Goal: Task Accomplishment & Management: Complete application form

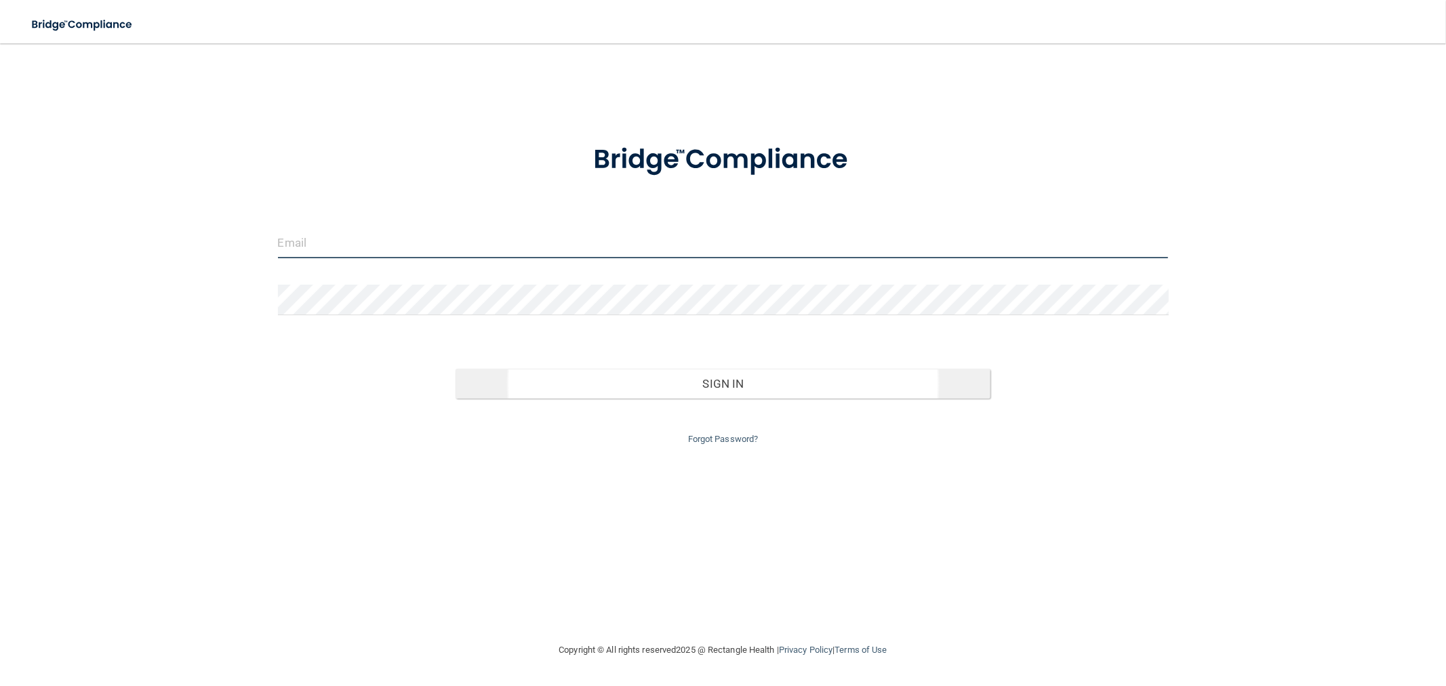
type input "[EMAIL_ADDRESS][DOMAIN_NAME]"
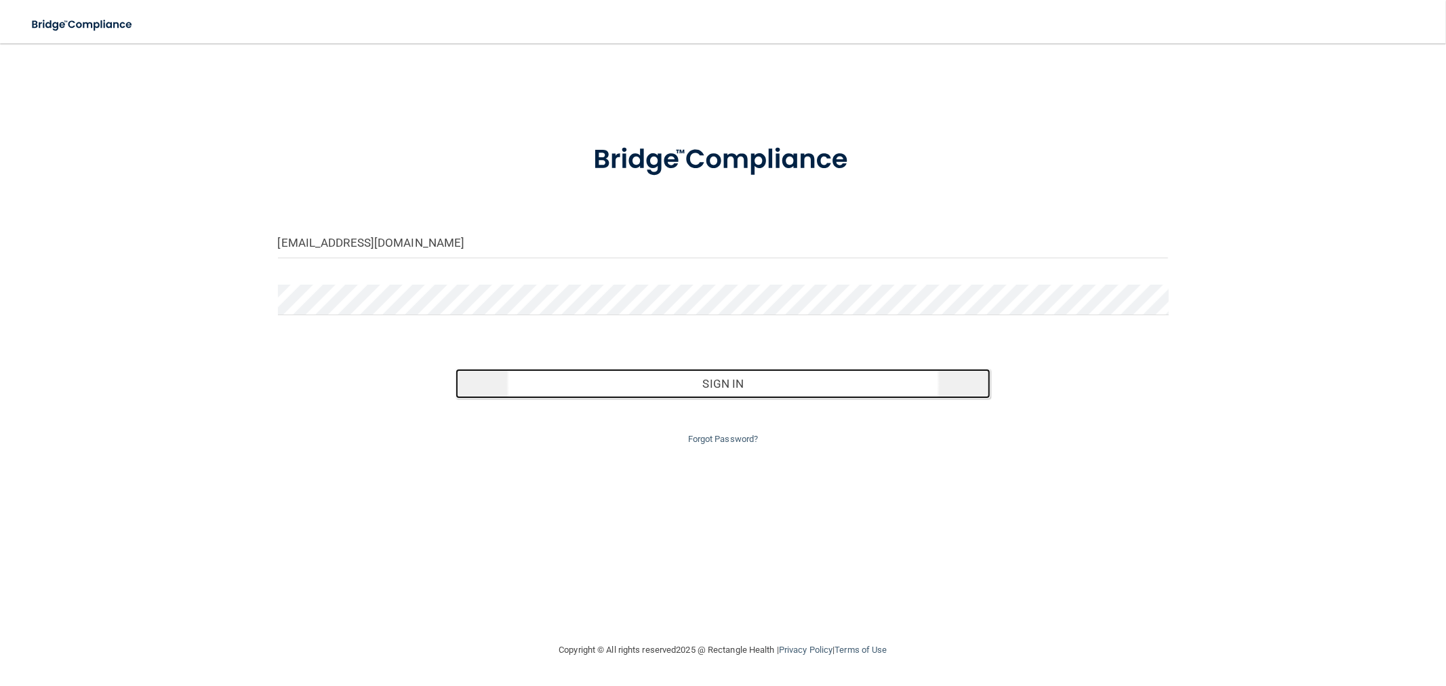
click at [733, 385] on button "Sign In" at bounding box center [723, 384] width 534 height 30
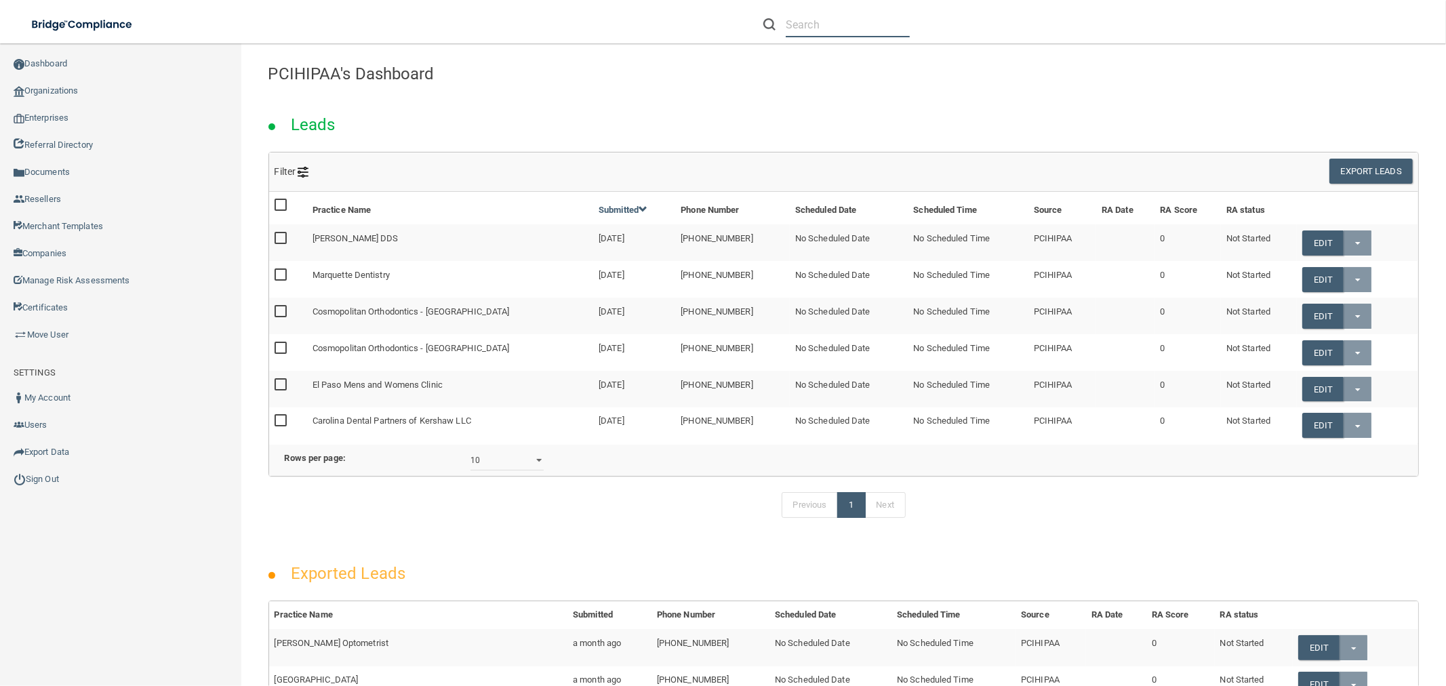
click at [811, 27] on input "text" at bounding box center [848, 24] width 124 height 25
click at [808, 22] on input "text" at bounding box center [848, 24] width 124 height 25
paste input "Synergy Health Partners LLC"
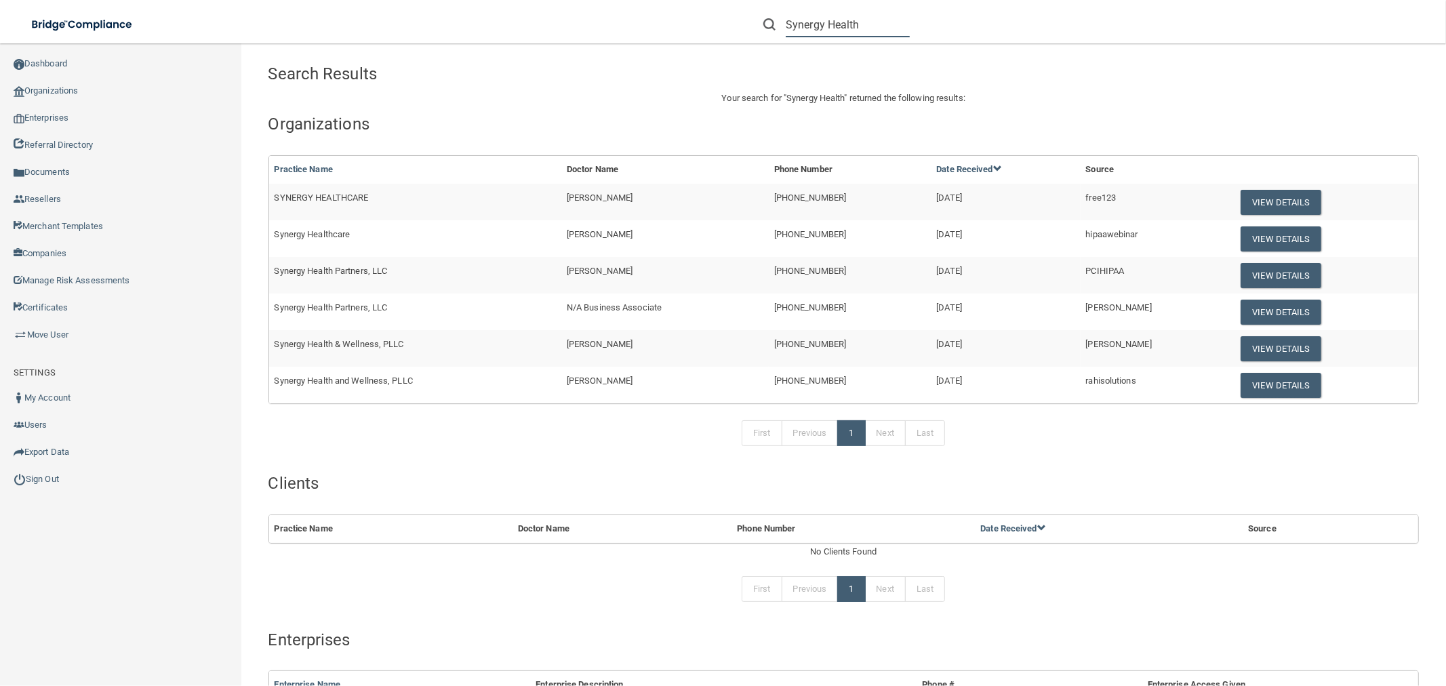
type input "Synergy Health"
click at [1265, 313] on button "View Details" at bounding box center [1281, 312] width 80 height 25
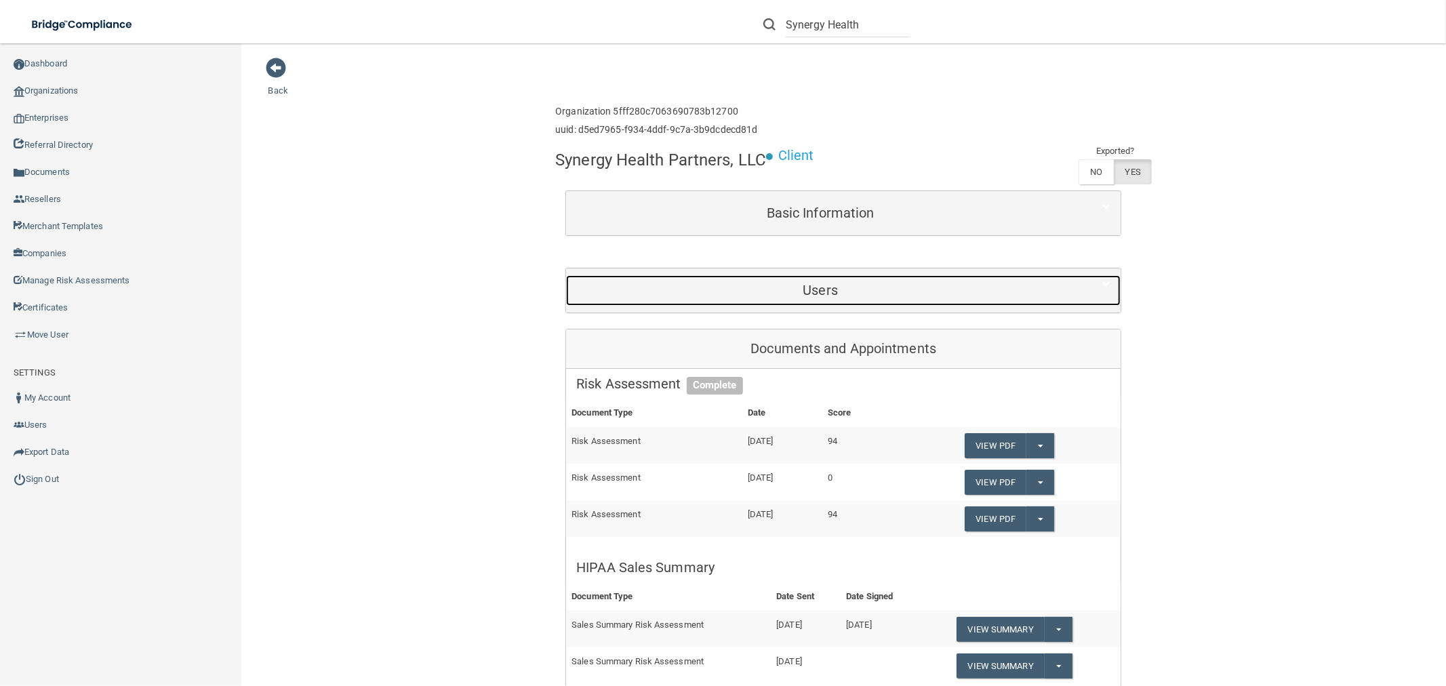
click at [835, 287] on h5 "Users" at bounding box center [820, 290] width 488 height 15
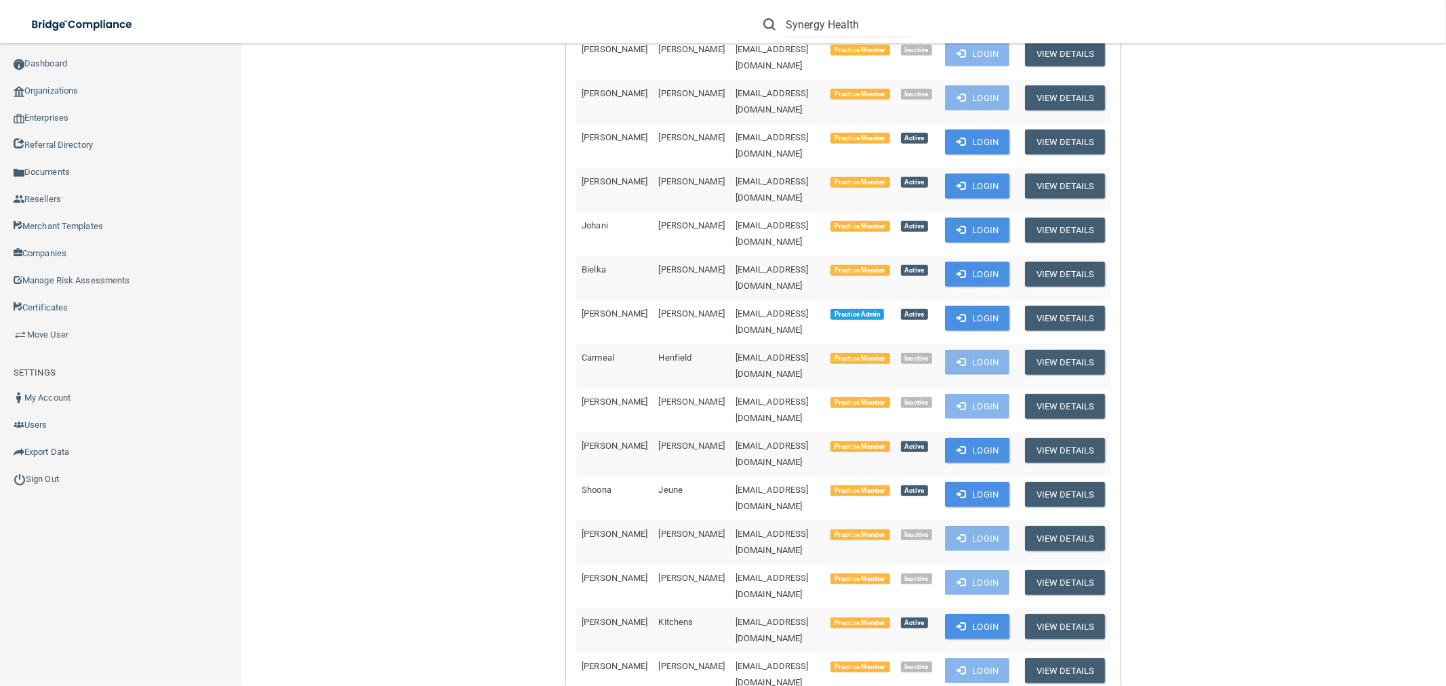
scroll to position [829, 0]
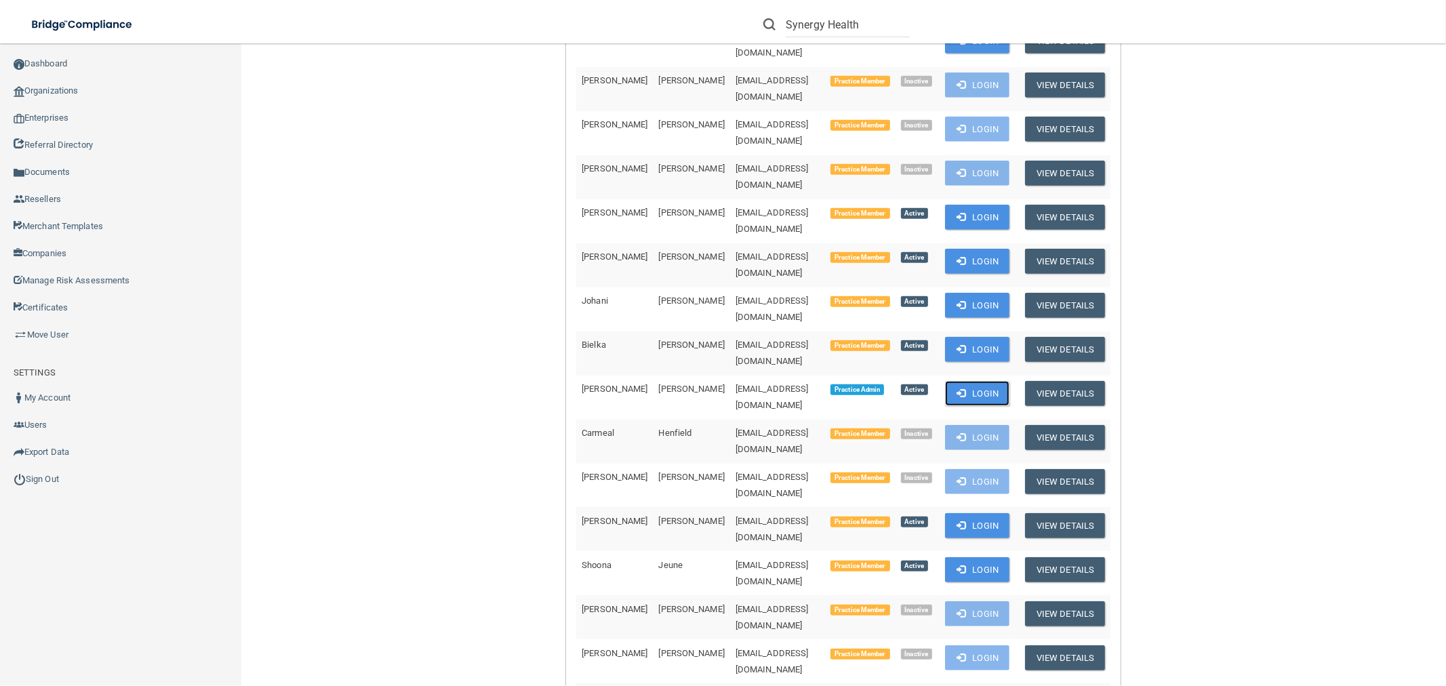
click at [974, 381] on button "Login" at bounding box center [977, 393] width 64 height 25
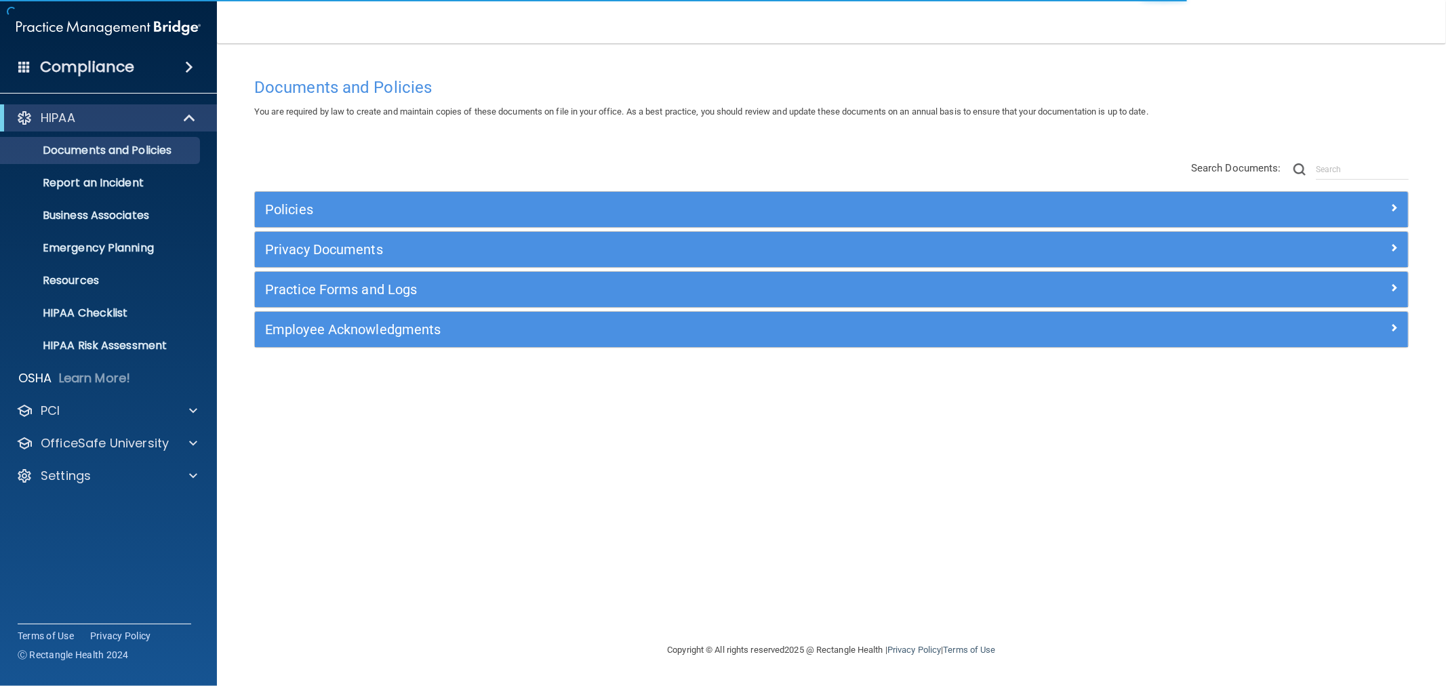
click at [289, 492] on div "Documents and Policies You are required by law to create and maintain copies of…" at bounding box center [831, 357] width 1175 height 572
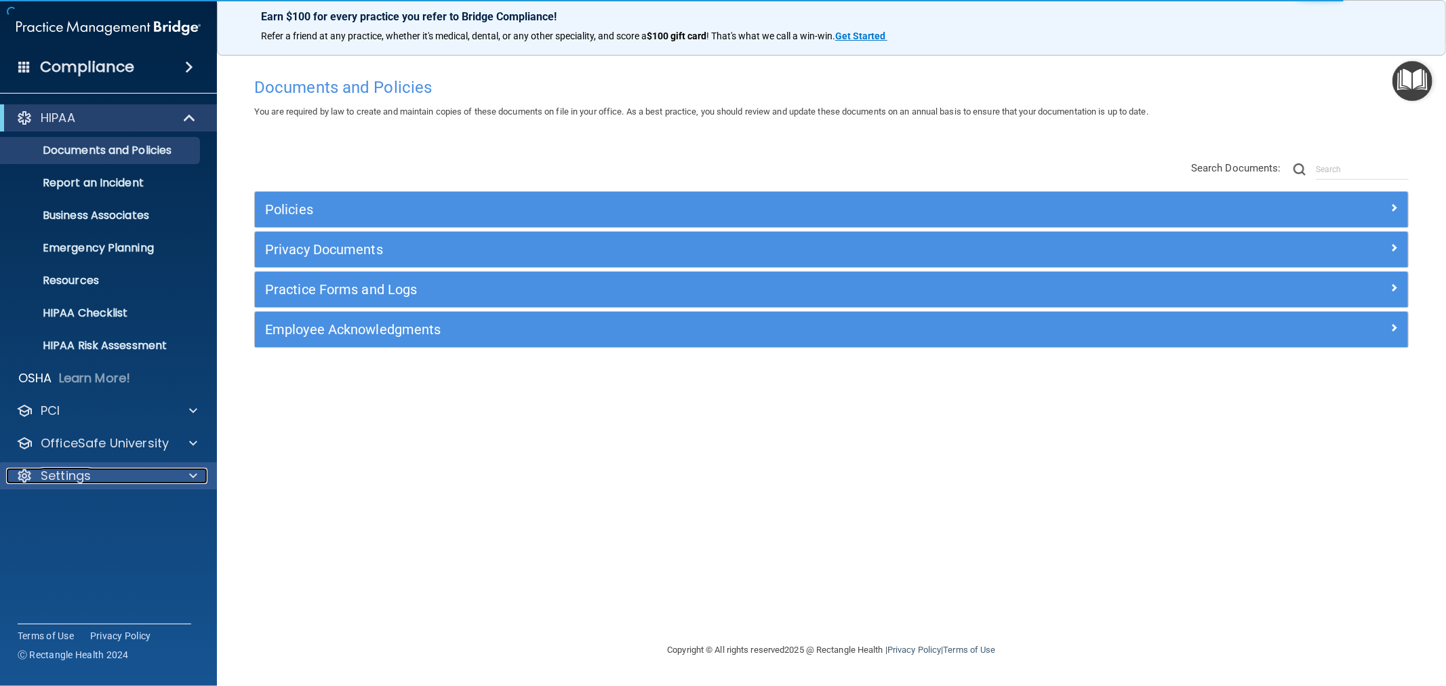
click at [193, 471] on span at bounding box center [193, 476] width 8 height 16
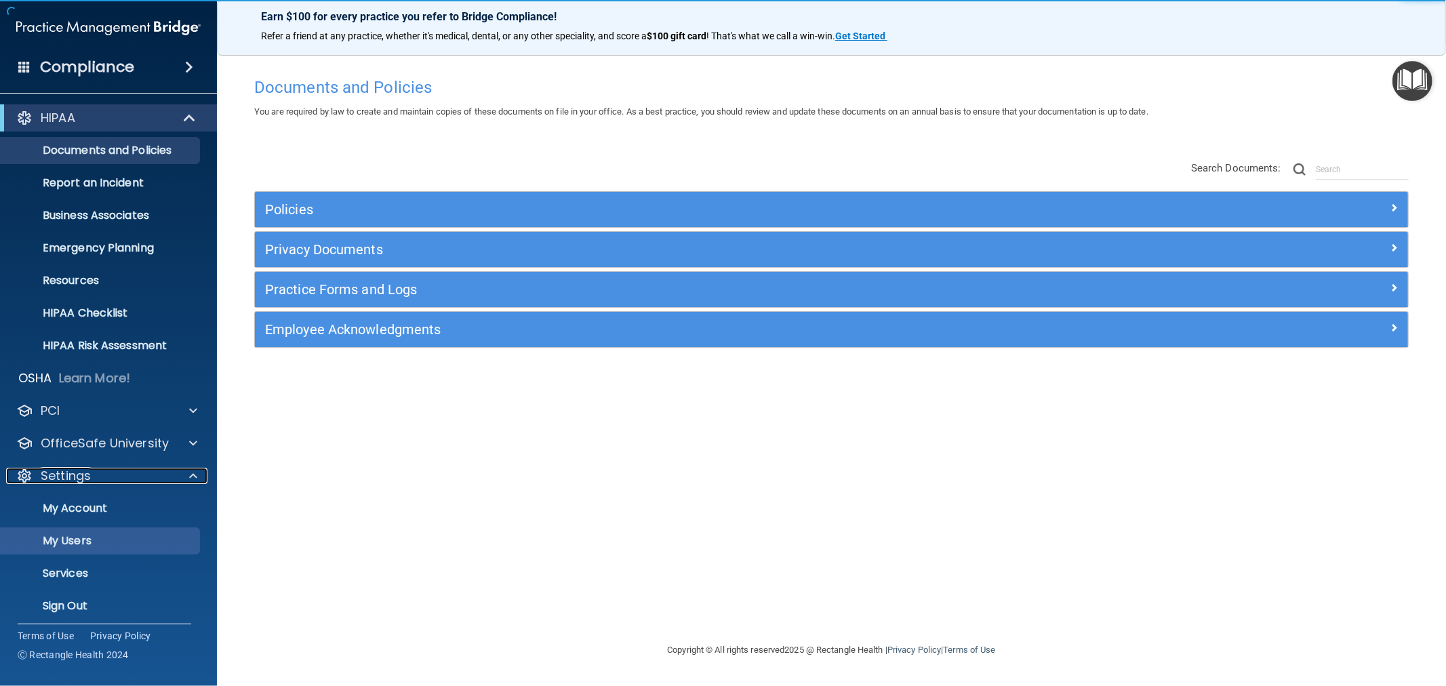
scroll to position [5, 0]
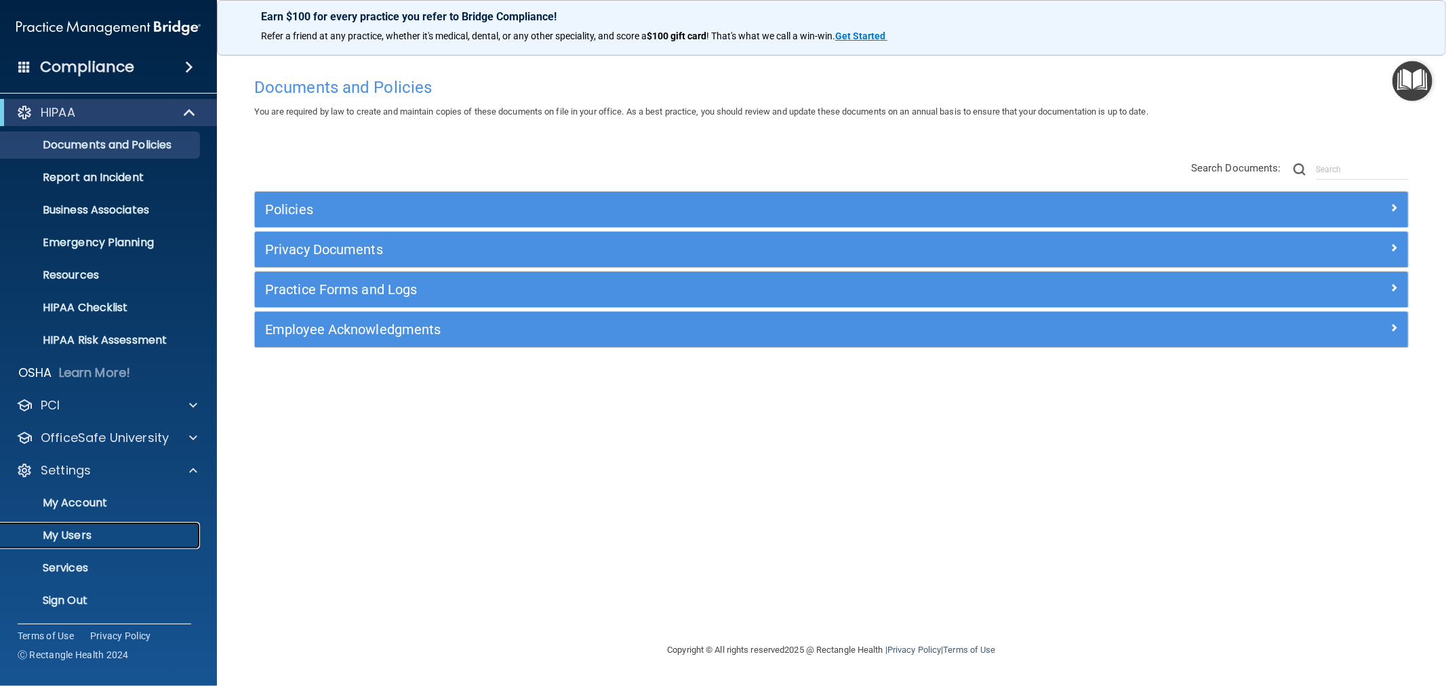
click at [85, 536] on p "My Users" at bounding box center [101, 536] width 185 height 14
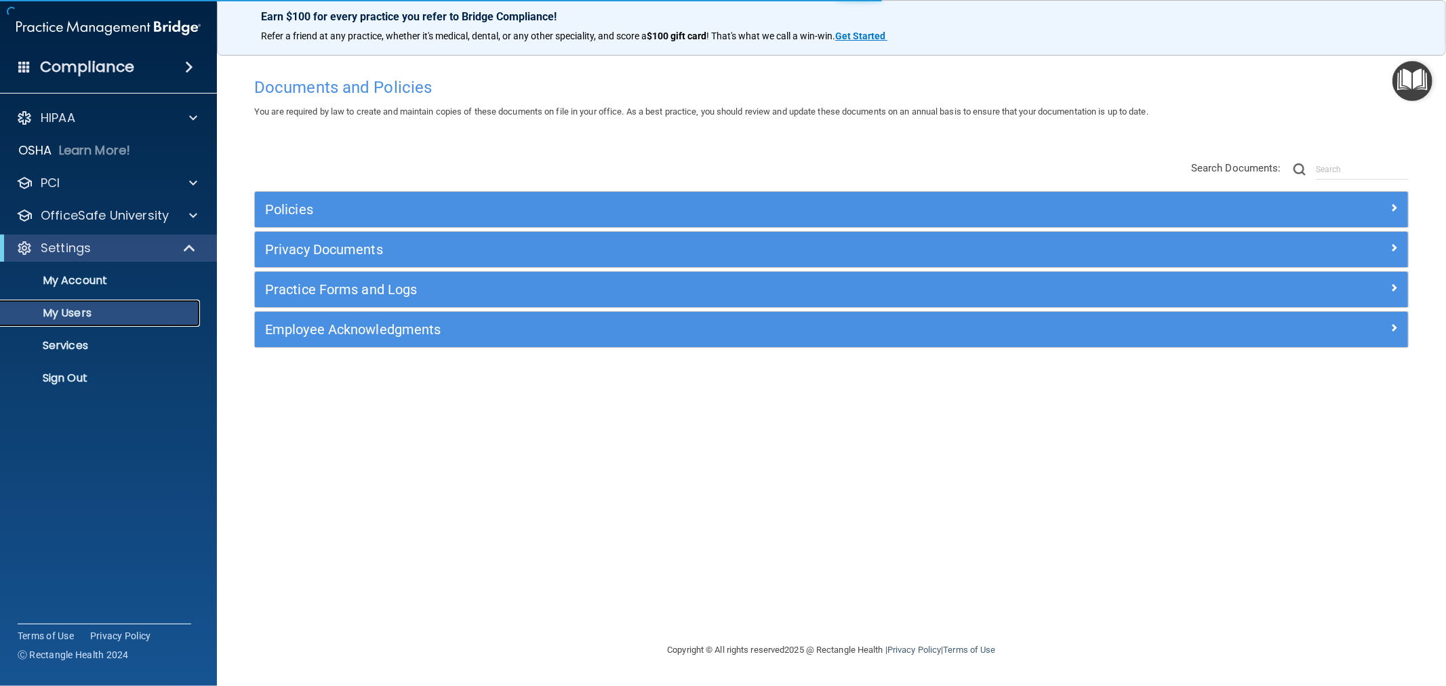
select select "20"
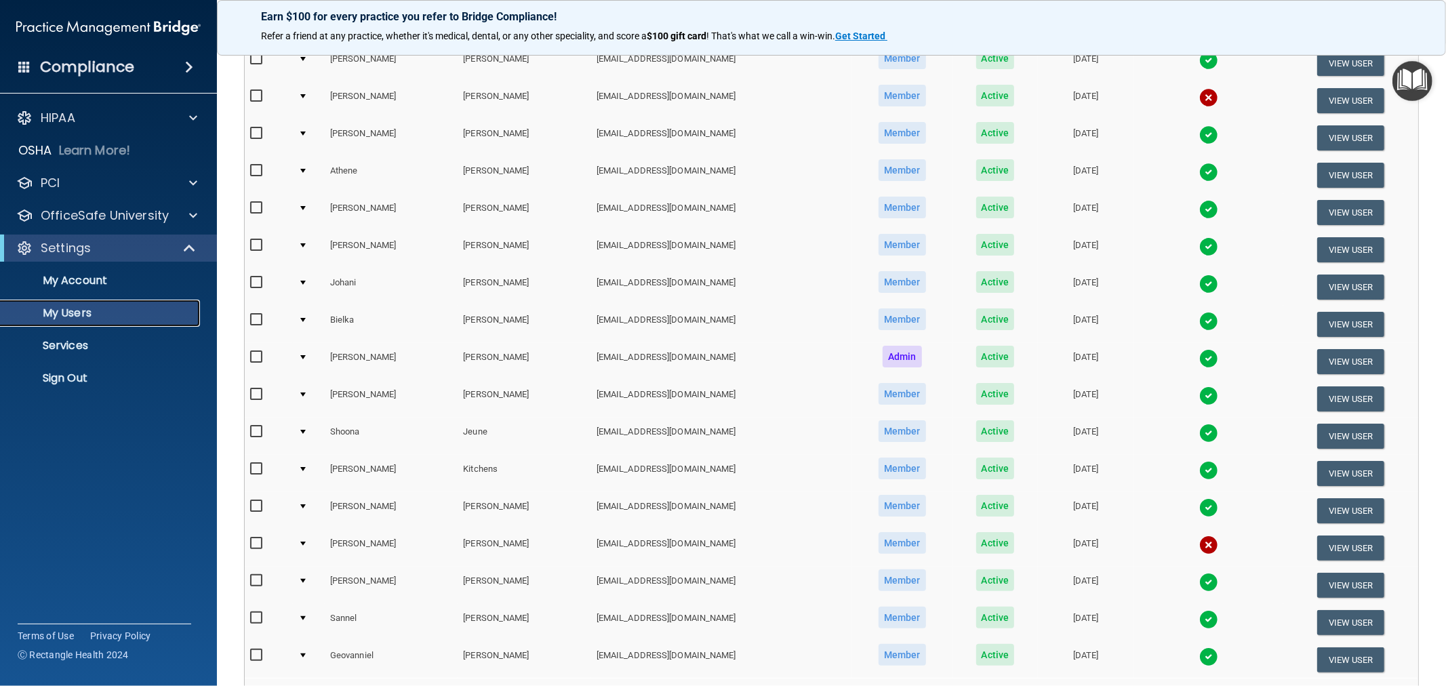
scroll to position [428, 0]
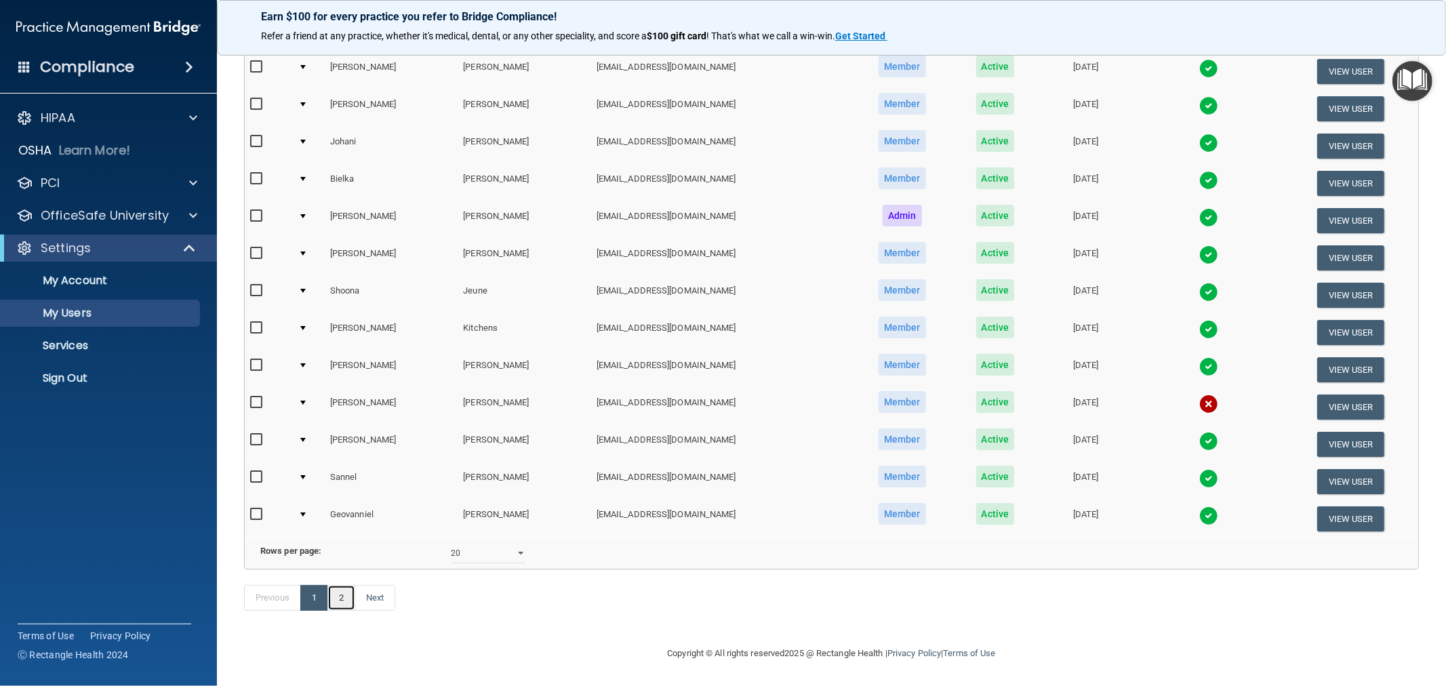
click at [346, 598] on link "2" at bounding box center [341, 598] width 28 height 26
select select "20"
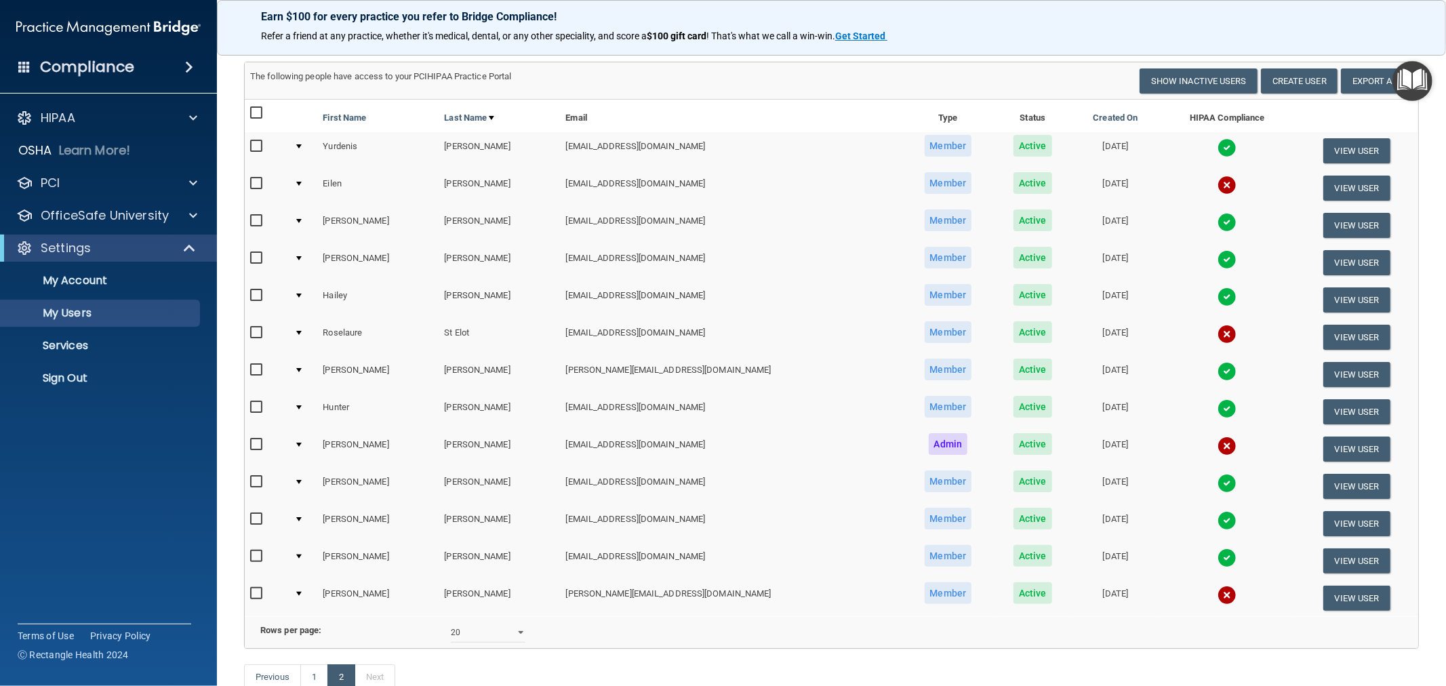
scroll to position [171, 0]
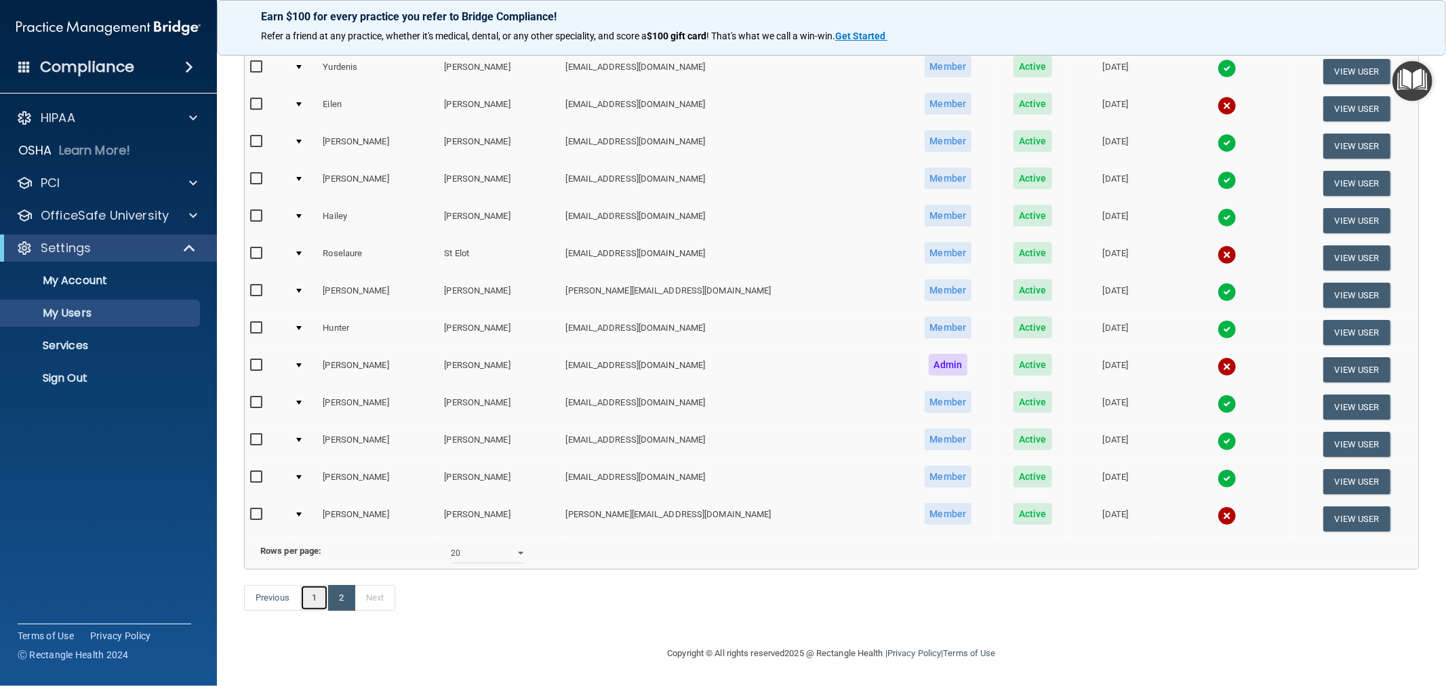
click at [317, 598] on link "1" at bounding box center [314, 598] width 28 height 26
select select "20"
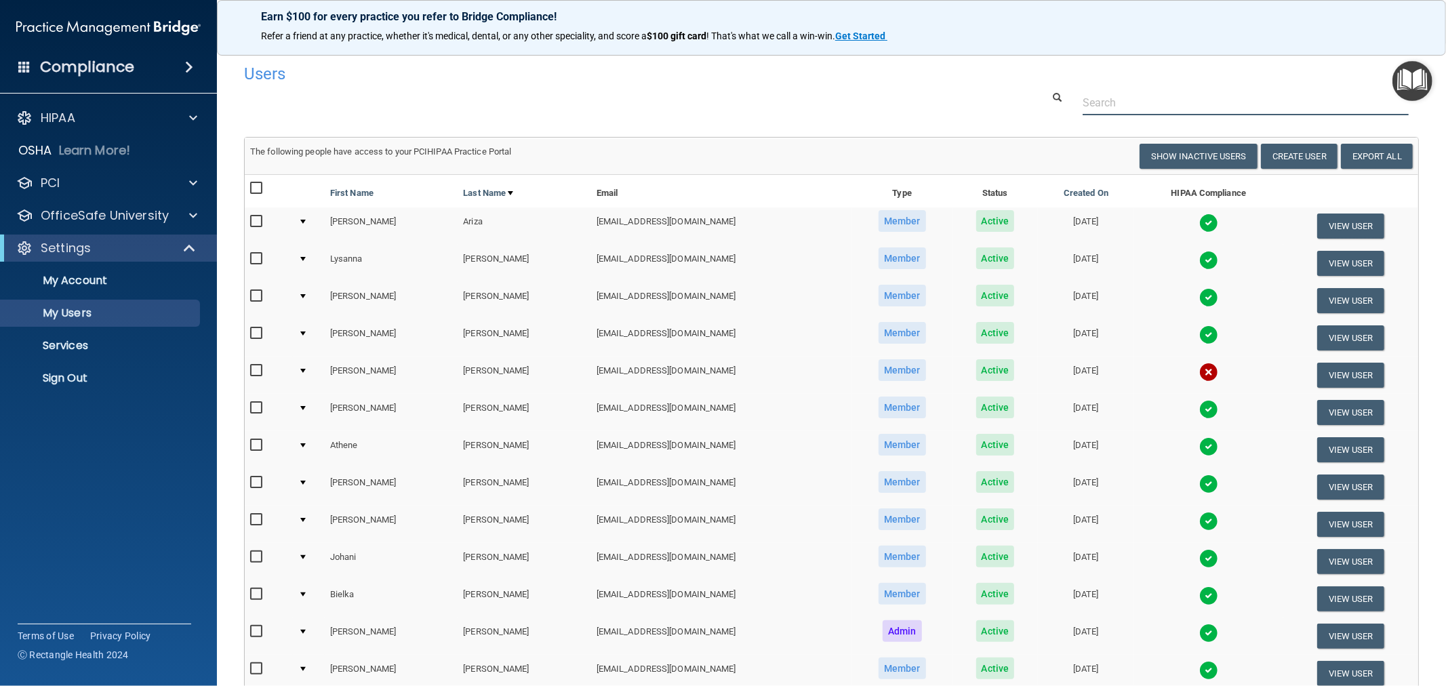
click at [1094, 92] on input "text" at bounding box center [1246, 102] width 326 height 25
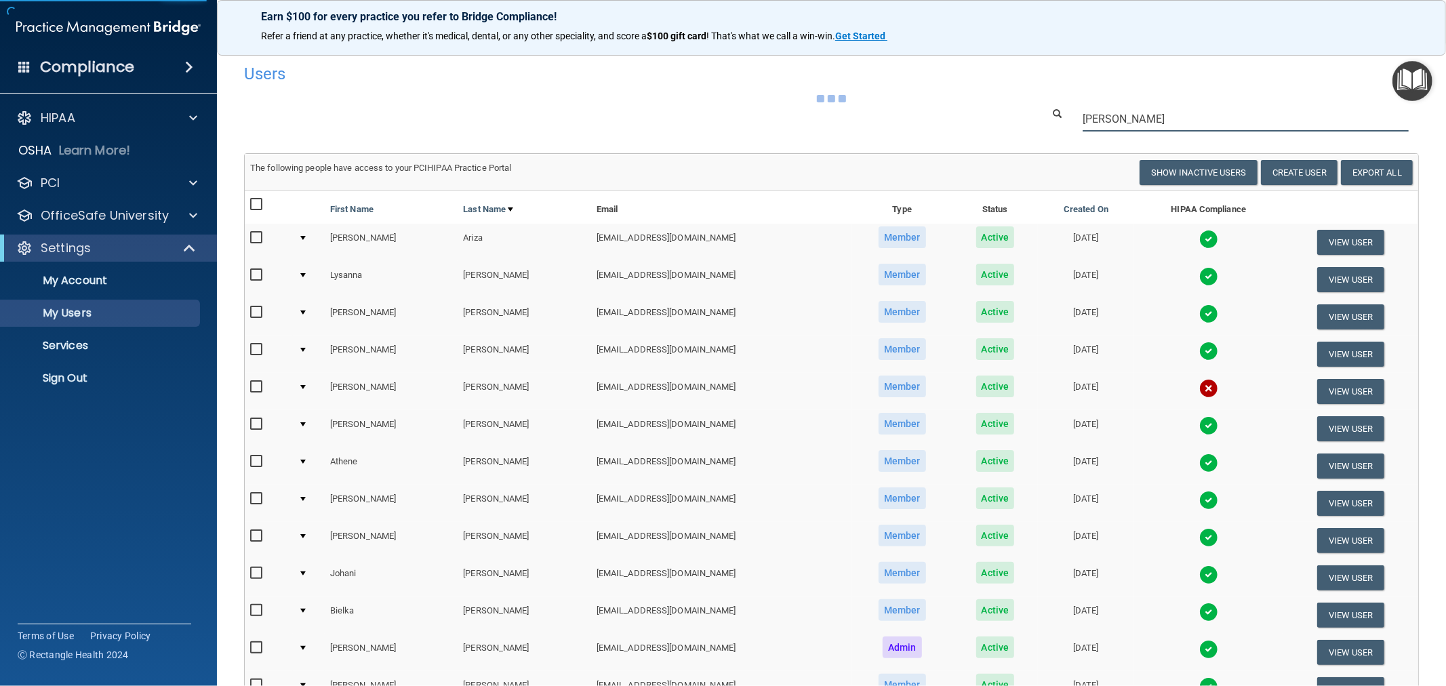
type input "michelle"
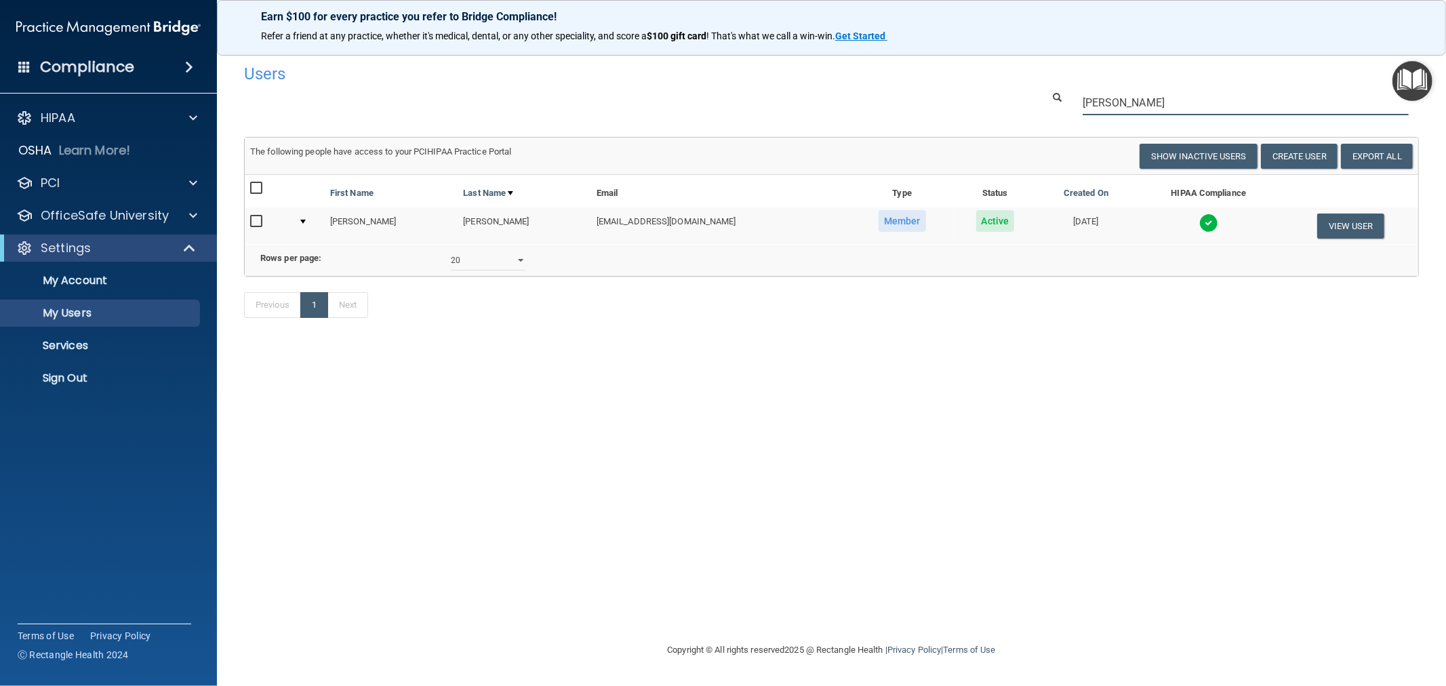
drag, startPoint x: 1142, startPoint y: 107, endPoint x: 1080, endPoint y: 98, distance: 62.4
click at [1080, 98] on div "michelle" at bounding box center [1246, 102] width 346 height 25
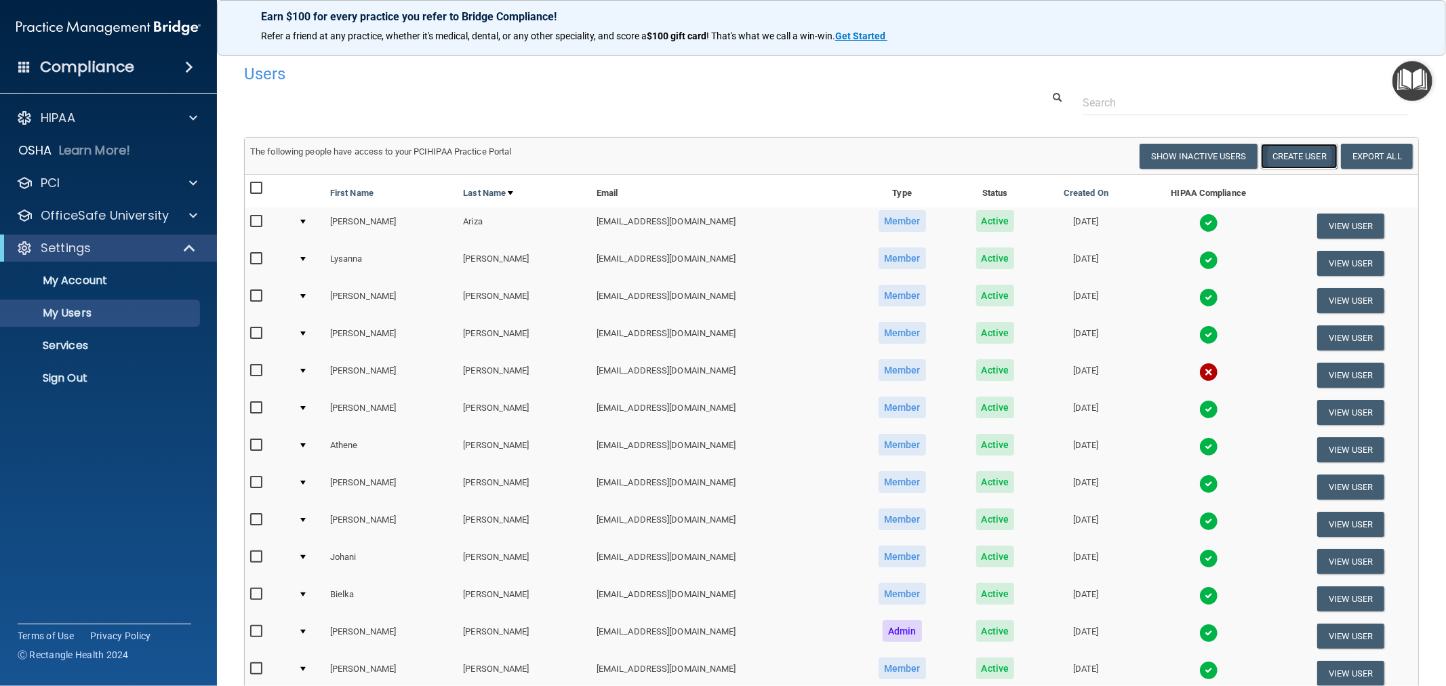
click at [1293, 148] on button "Create User" at bounding box center [1299, 156] width 77 height 25
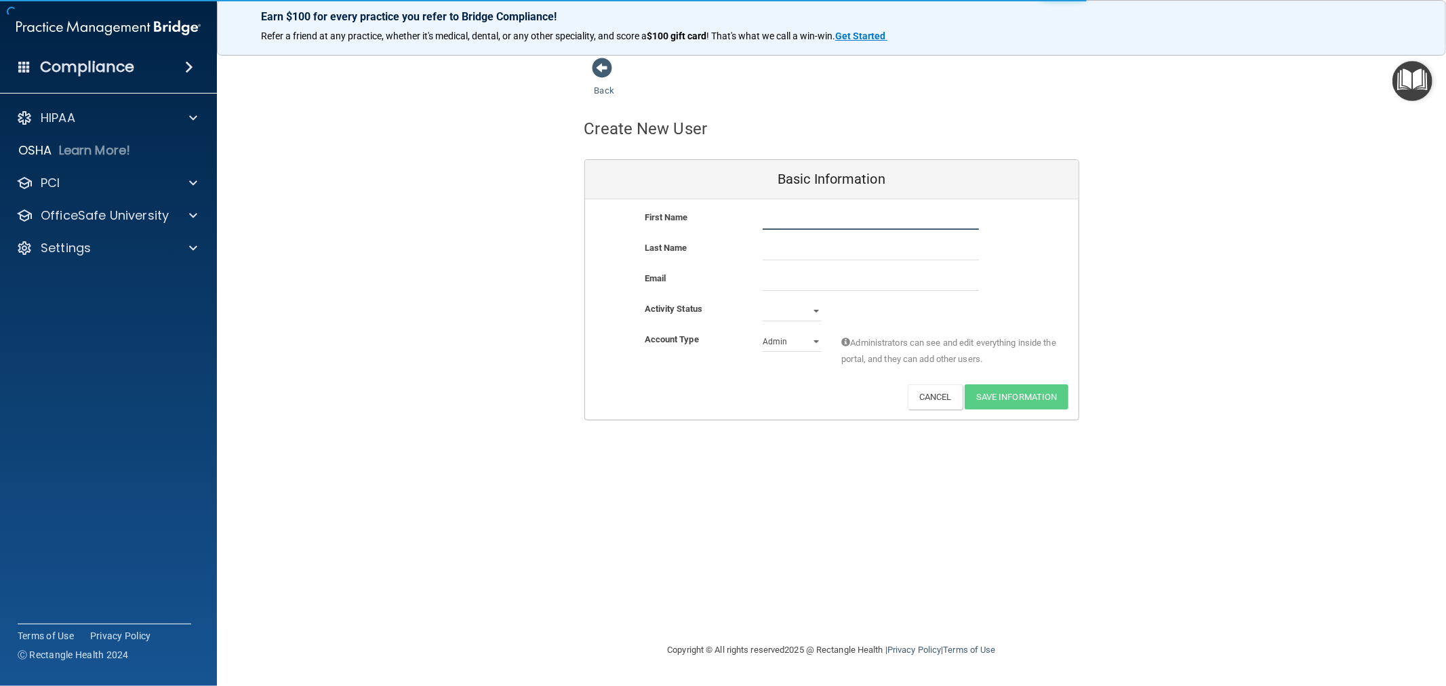
click at [848, 220] on input "text" at bounding box center [871, 220] width 216 height 20
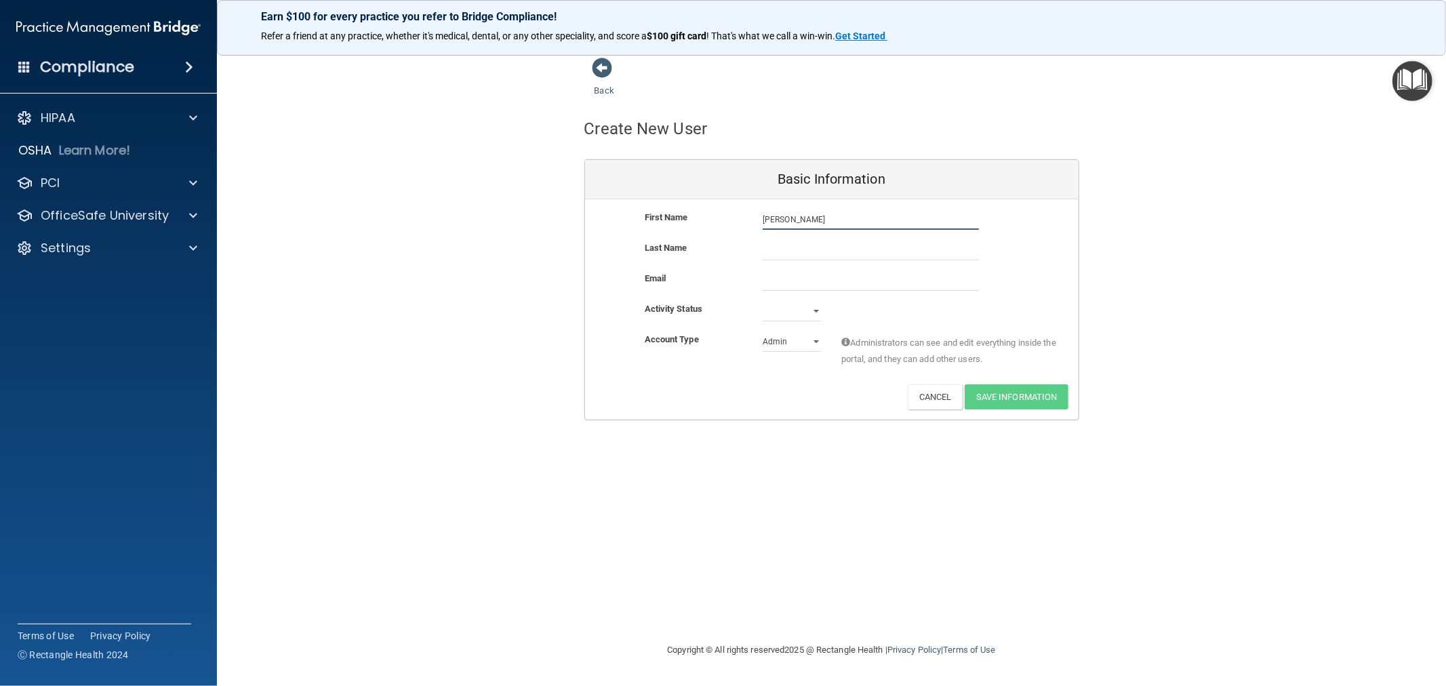
type input "[PERSON_NAME]"
type input "Morrison"
click at [817, 285] on input "email" at bounding box center [871, 281] width 216 height 20
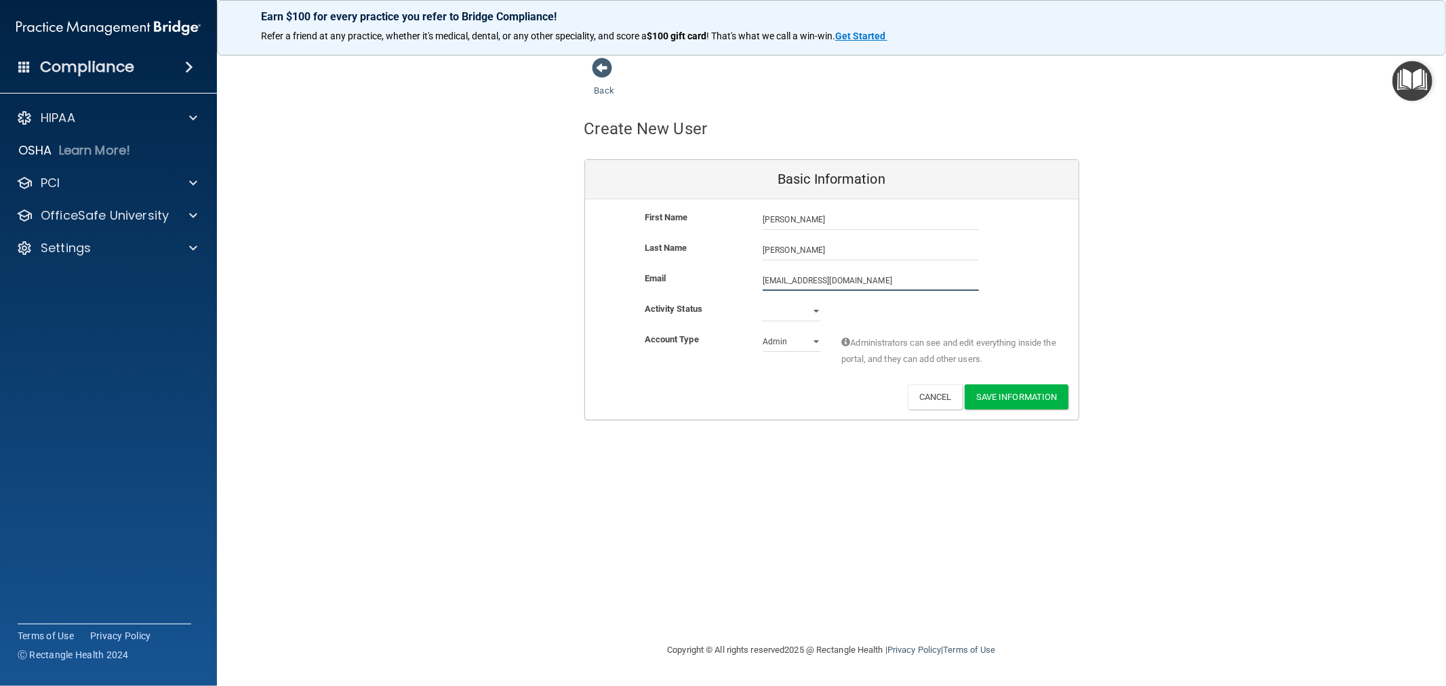
type input "morrisonmichelle28@yahoo.com"
click at [814, 344] on select "Admin Member" at bounding box center [792, 344] width 58 height 20
select select "practice_member"
click at [763, 332] on select "Admin Member" at bounding box center [792, 342] width 58 height 20
click at [814, 303] on select "Active Inactive" at bounding box center [792, 311] width 58 height 20
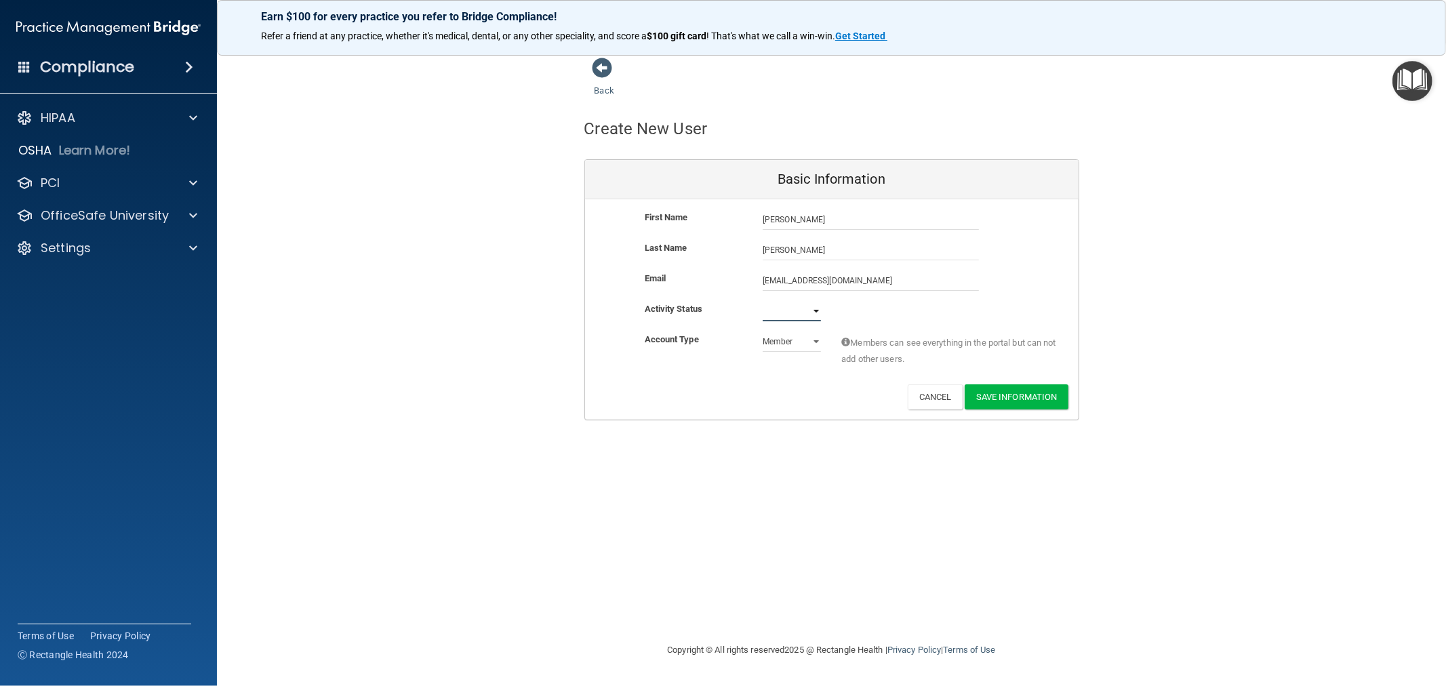
select select "active"
click at [763, 301] on select "Active Inactive" at bounding box center [792, 311] width 58 height 20
click at [1029, 395] on button "Save Information" at bounding box center [1017, 396] width 104 height 25
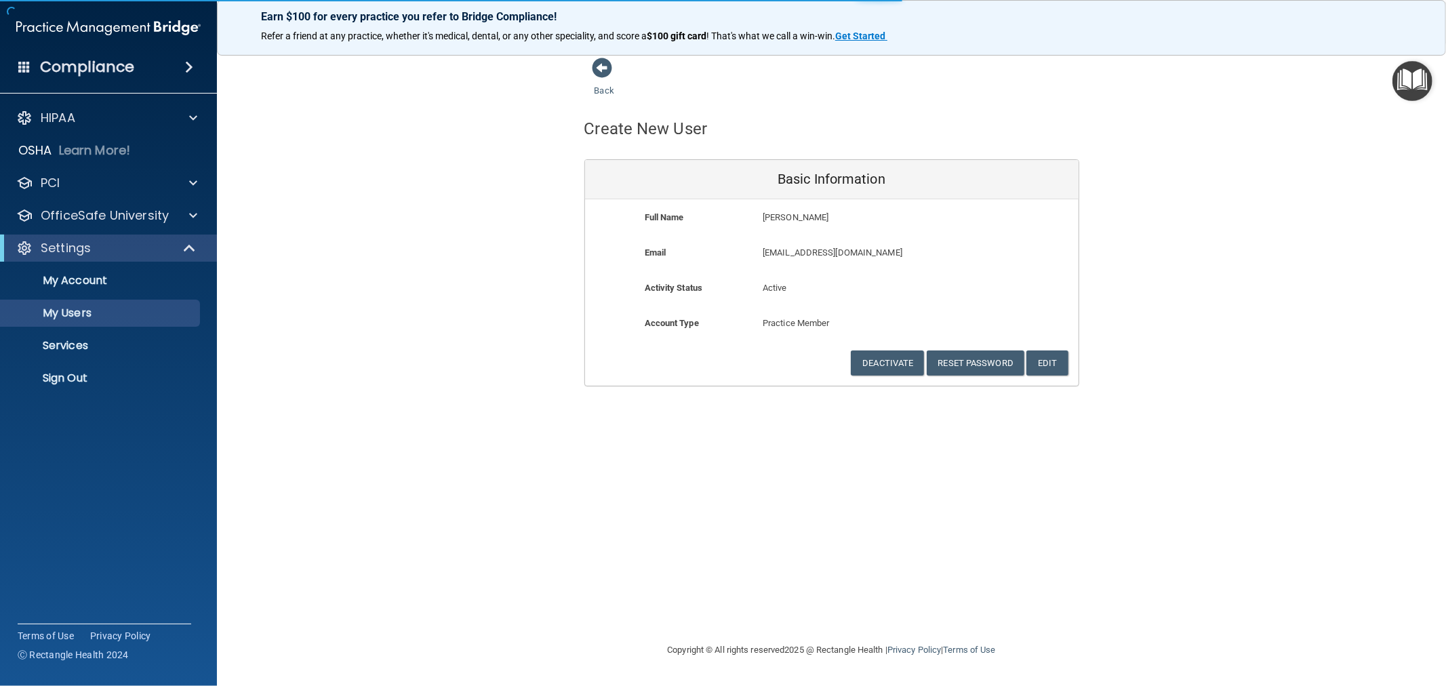
select select "20"
